Goal: Find specific page/section: Find specific page/section

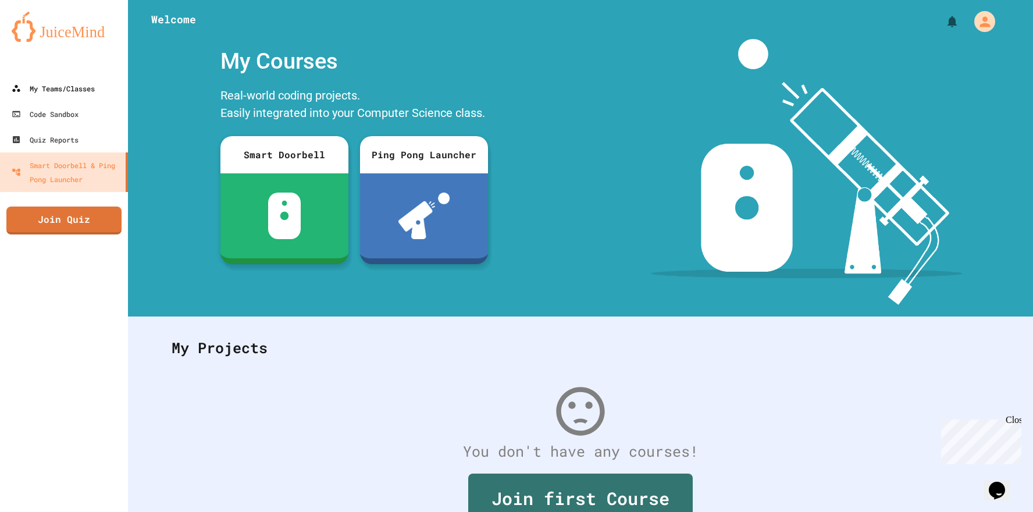
click at [111, 100] on link "My Teams/Classes" at bounding box center [64, 89] width 128 height 26
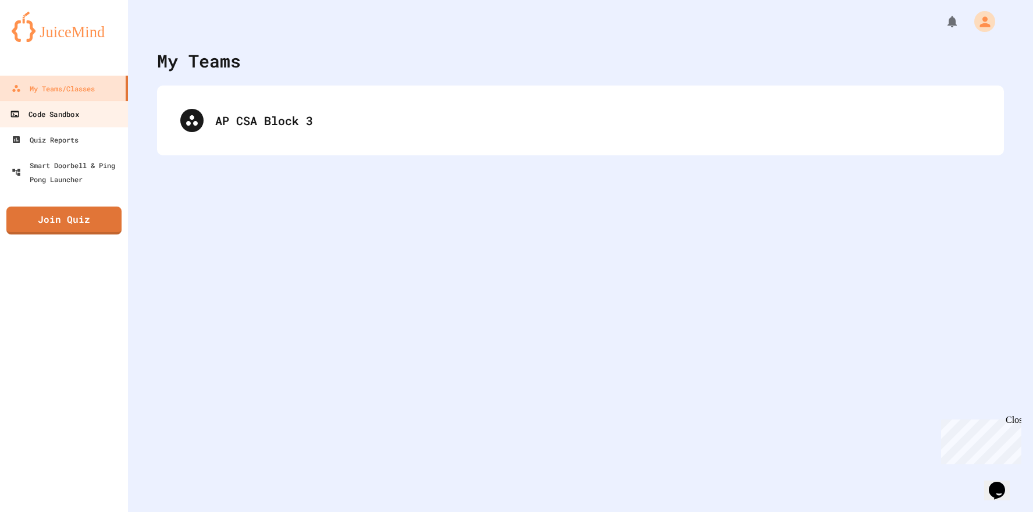
click at [79, 110] on div "Code Sandbox" at bounding box center [44, 114] width 69 height 15
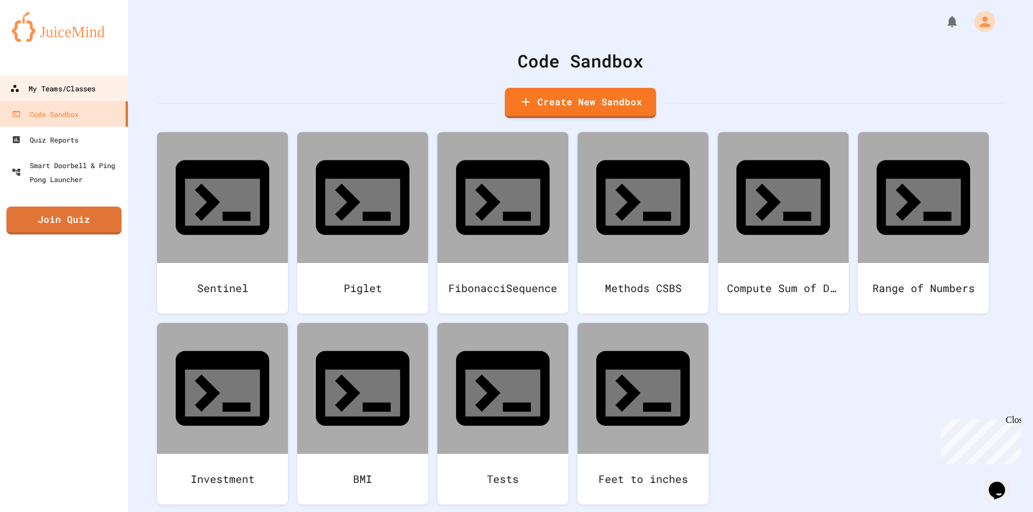
click at [80, 94] on div "My Teams/Classes" at bounding box center [53, 88] width 86 height 15
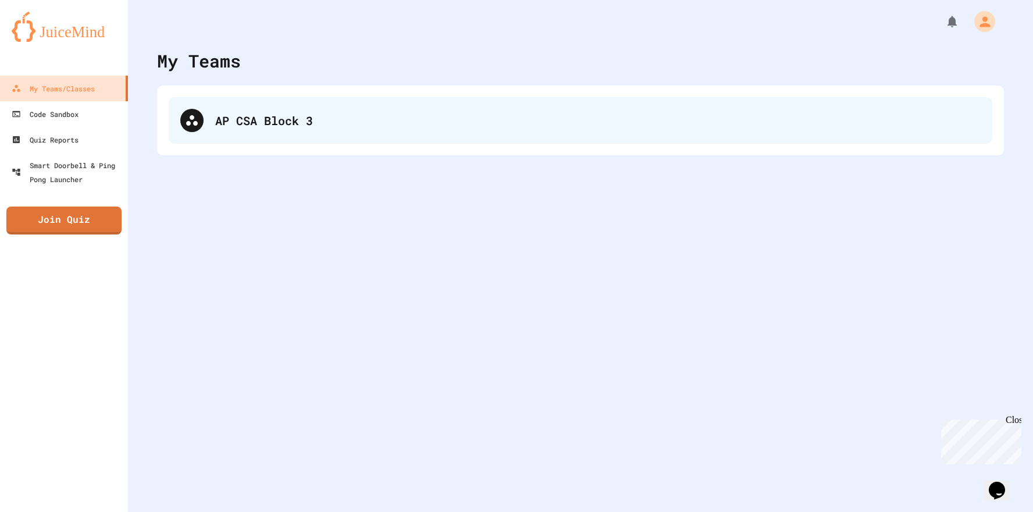
click at [205, 110] on div "AP CSA Block 3" at bounding box center [581, 120] width 824 height 47
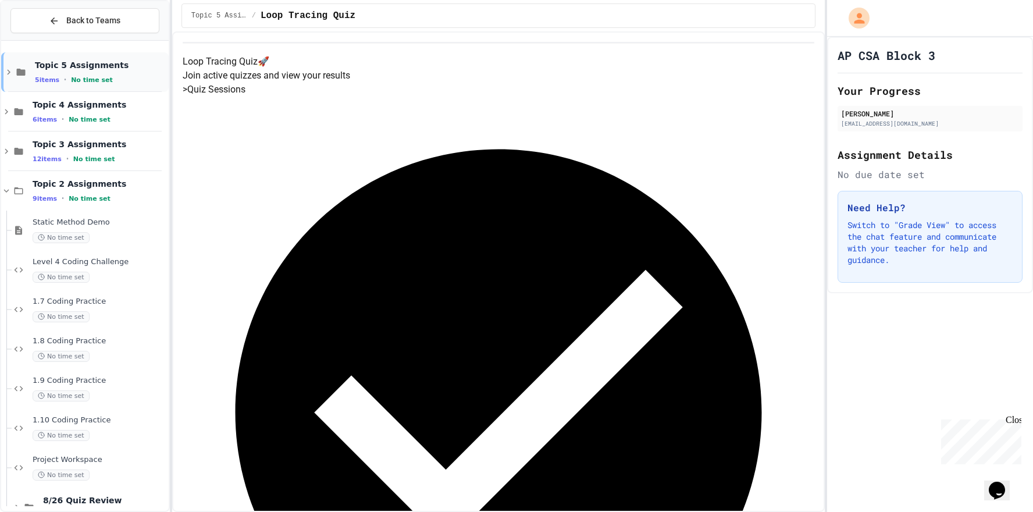
click at [11, 74] on icon at bounding box center [8, 72] width 10 height 10
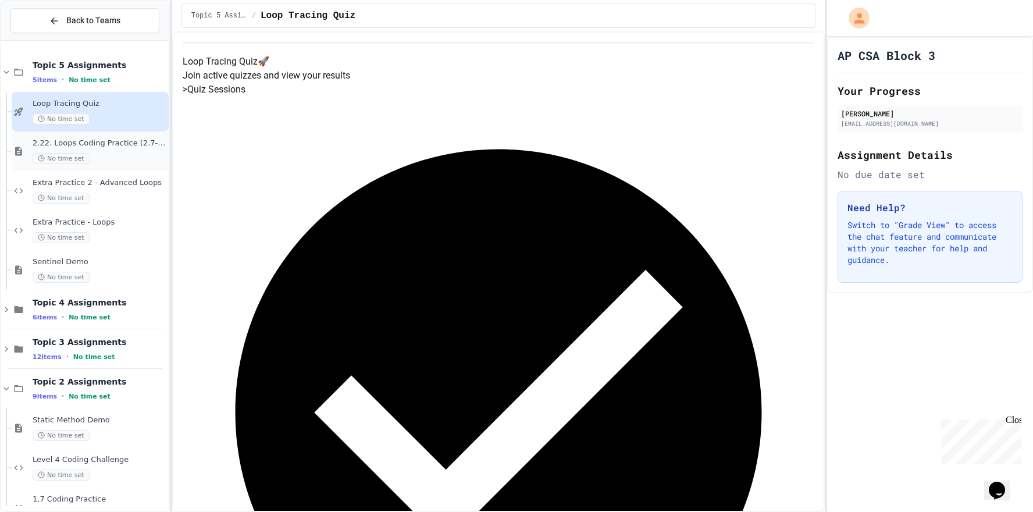
click at [112, 161] on div "No time set" at bounding box center [100, 158] width 134 height 11
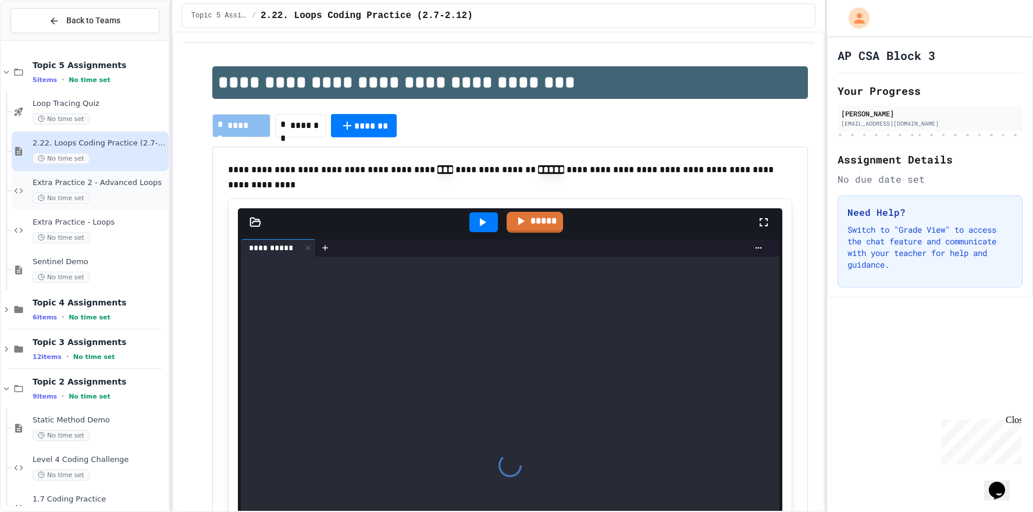
click at [118, 195] on div "No time set" at bounding box center [100, 198] width 134 height 11
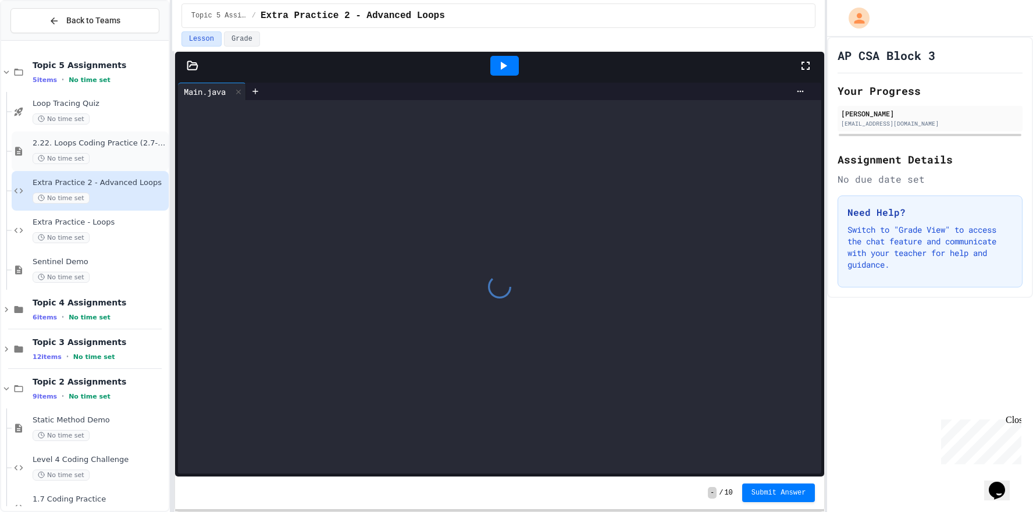
click at [136, 158] on div "No time set" at bounding box center [100, 158] width 134 height 11
